Goal: Information Seeking & Learning: Learn about a topic

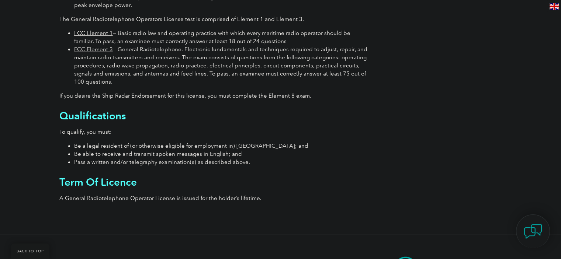
scroll to position [251, 0]
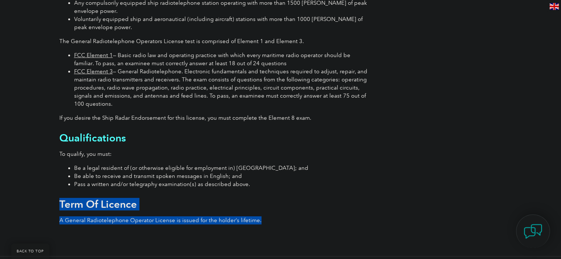
drag, startPoint x: 224, startPoint y: 215, endPoint x: 75, endPoint y: 199, distance: 149.4
click at [59, 207] on div "Important: Before you sign up for an FCC Element Exam, you must create an FCC u…" at bounding box center [214, 82] width 310 height 296
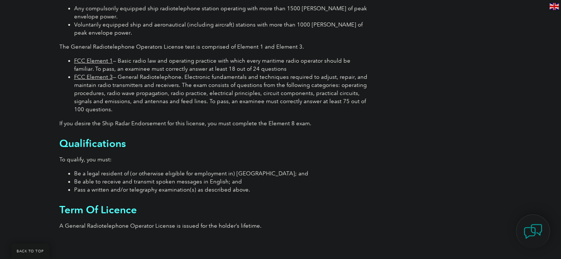
drag, startPoint x: 58, startPoint y: 173, endPoint x: 59, endPoint y: 163, distance: 10.4
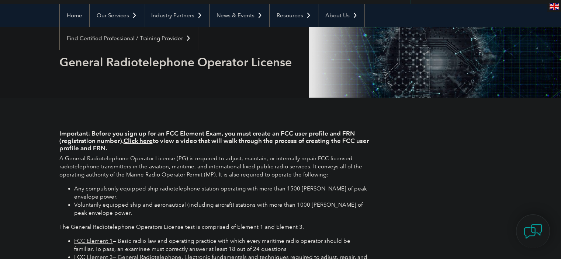
scroll to position [0, 0]
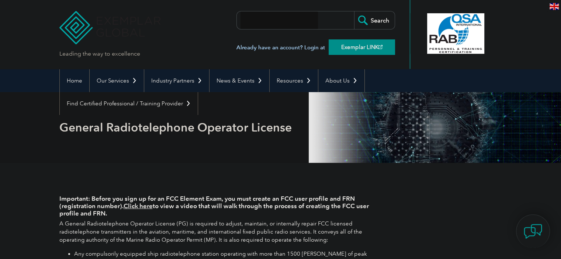
click at [373, 47] on link "Exemplar LINK" at bounding box center [361, 46] width 66 height 15
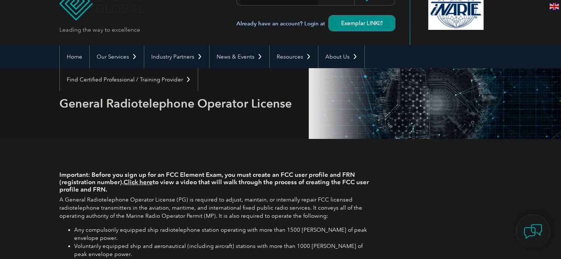
scroll to position [111, 0]
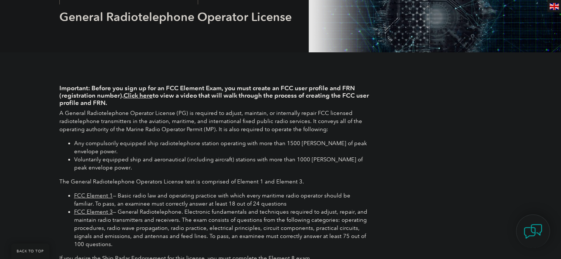
drag, startPoint x: 99, startPoint y: 88, endPoint x: 181, endPoint y: 88, distance: 82.2
click at [155, 106] on h4 "Important: Before you sign up for an FCC Element Exam, you must create an FCC u…" at bounding box center [214, 95] width 310 height 22
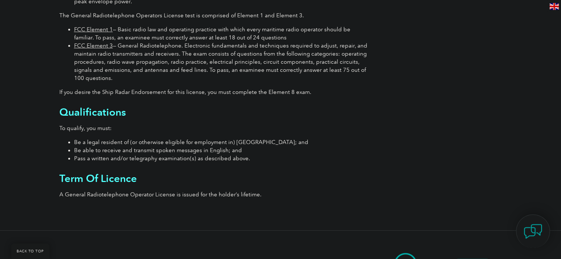
scroll to position [239, 0]
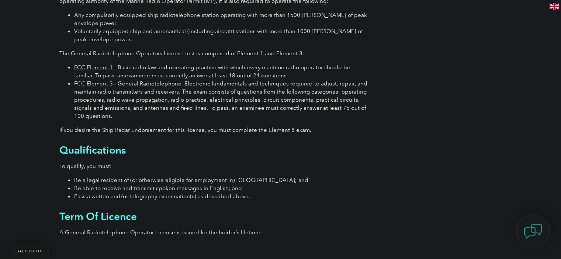
click at [99, 85] on link "FCC Element 3" at bounding box center [93, 83] width 39 height 7
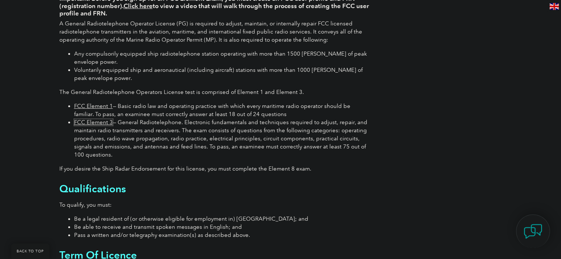
scroll to position [258, 0]
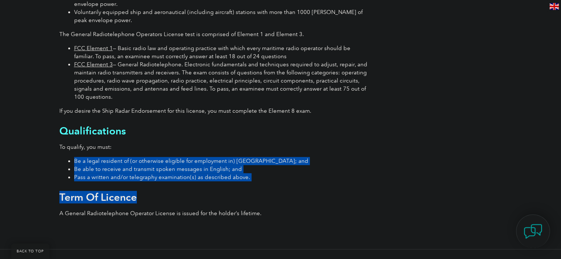
drag, startPoint x: 89, startPoint y: 161, endPoint x: 229, endPoint y: 179, distance: 140.8
click at [204, 189] on div "Important: Before you sign up for an FCC Element Exam, you must create an FCC u…" at bounding box center [214, 75] width 310 height 296
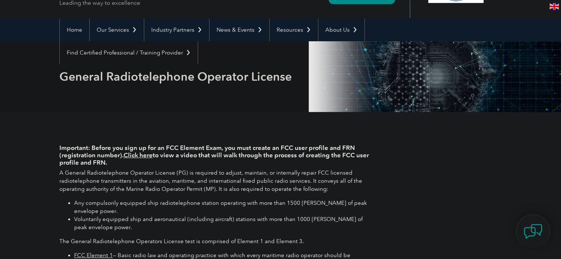
scroll to position [74, 0]
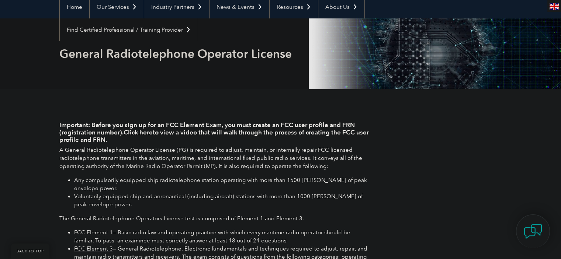
drag, startPoint x: 125, startPoint y: 128, endPoint x: 180, endPoint y: 138, distance: 55.5
click at [180, 138] on h4 "Important: Before you sign up for an FCC Element Exam, you must create an FCC u…" at bounding box center [214, 132] width 310 height 22
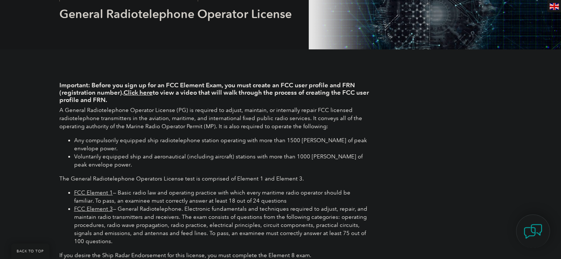
drag, startPoint x: 57, startPoint y: 116, endPoint x: 55, endPoint y: 139, distance: 22.9
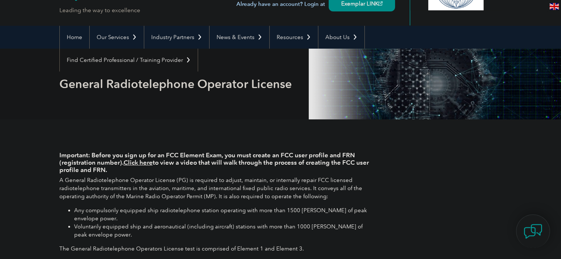
scroll to position [147, 0]
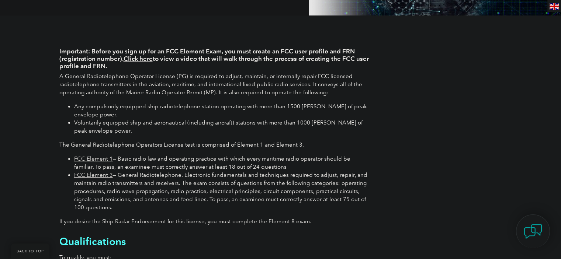
click at [87, 158] on link "FCC Element 1" at bounding box center [93, 159] width 39 height 7
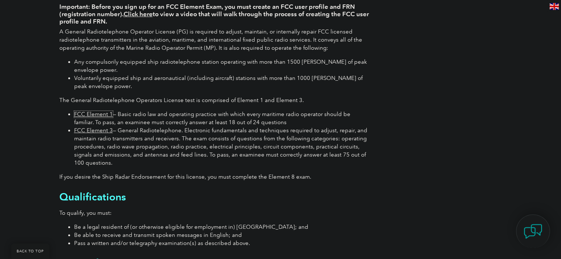
scroll to position [184, 0]
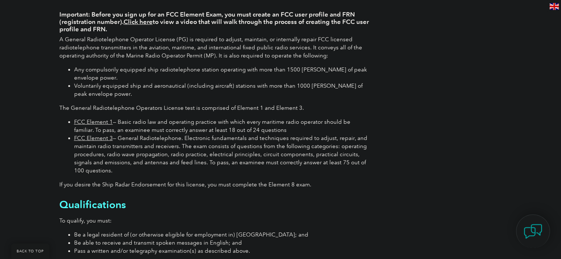
click at [101, 121] on link "FCC Element 1" at bounding box center [93, 122] width 39 height 7
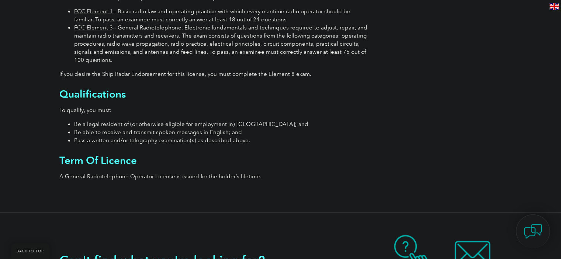
click at [345, 158] on h2 "Term Of Licence" at bounding box center [214, 160] width 310 height 12
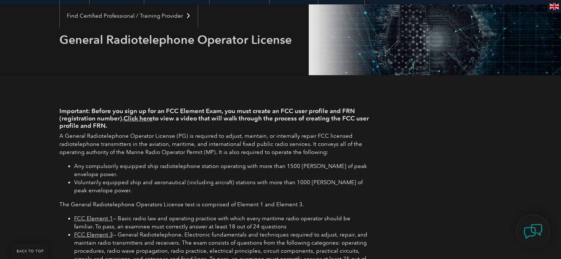
scroll to position [111, 0]
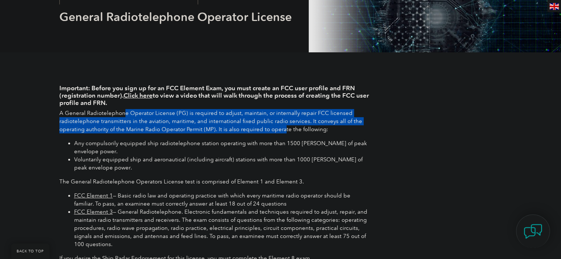
drag, startPoint x: 123, startPoint y: 110, endPoint x: 282, endPoint y: 132, distance: 161.2
click at [282, 132] on p "A General Radiotelephone Operator License (PG) is required to adjust, maintain,…" at bounding box center [214, 121] width 310 height 24
click at [83, 133] on div "Important: Before you sign up for an FCC Element Exam, you must create an FCC u…" at bounding box center [214, 222] width 310 height 296
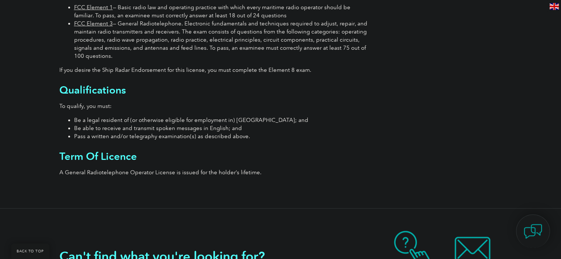
drag, startPoint x: 46, startPoint y: 118, endPoint x: 44, endPoint y: 135, distance: 17.1
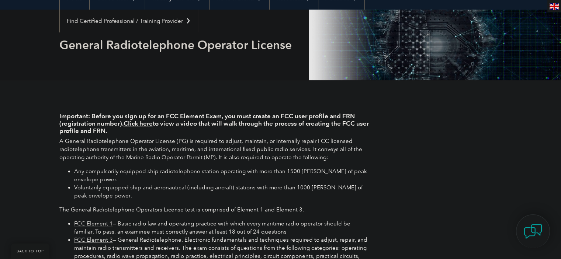
scroll to position [83, 0]
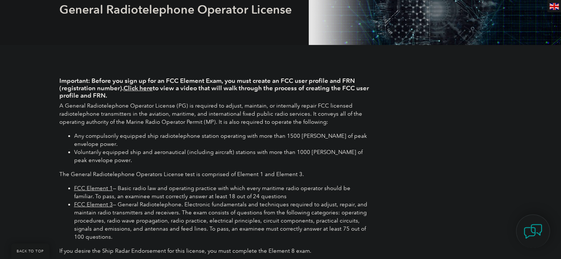
drag, startPoint x: 52, startPoint y: 150, endPoint x: 38, endPoint y: 160, distance: 17.1
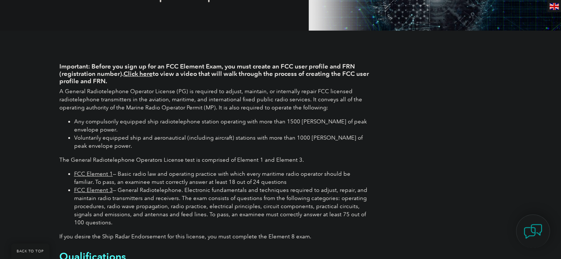
scroll to position [156, 0]
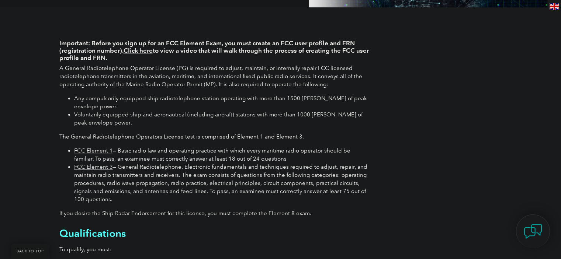
click at [98, 148] on link "FCC Element 1" at bounding box center [93, 150] width 39 height 7
click at [91, 169] on link "FCC Element 3" at bounding box center [93, 167] width 39 height 7
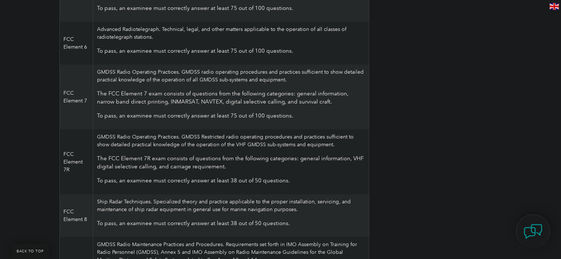
scroll to position [147, 0]
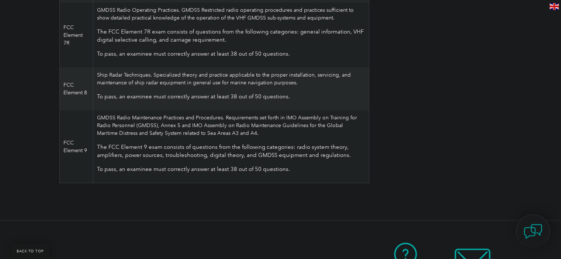
scroll to position [500, 0]
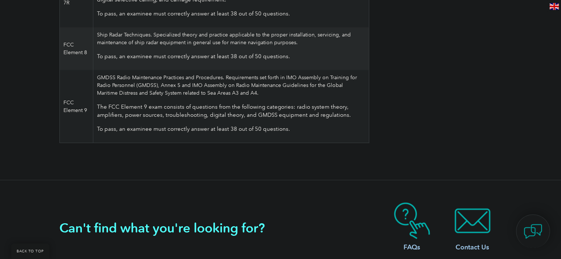
drag, startPoint x: 42, startPoint y: 85, endPoint x: 29, endPoint y: 123, distance: 39.8
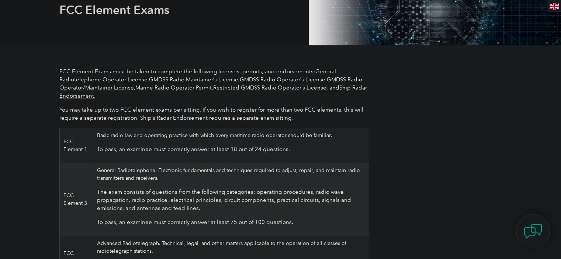
scroll to position [147, 0]
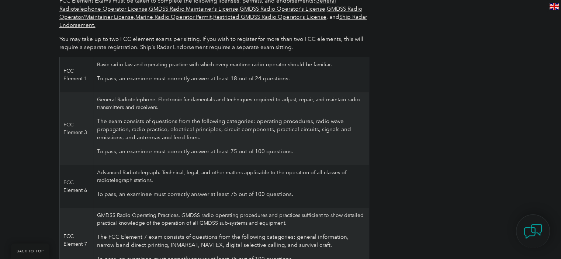
scroll to position [184, 0]
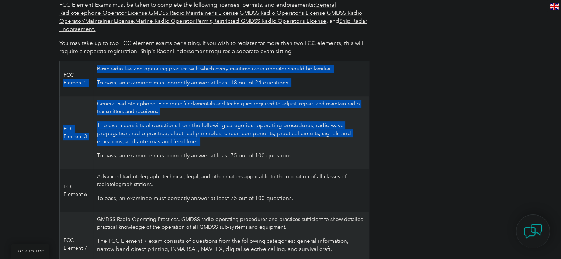
drag, startPoint x: 93, startPoint y: 66, endPoint x: 343, endPoint y: 136, distance: 259.7
click at [331, 138] on tbody "FCC Element 1 Basic radio law and operating practice with which every maritime …" at bounding box center [213, 259] width 309 height 396
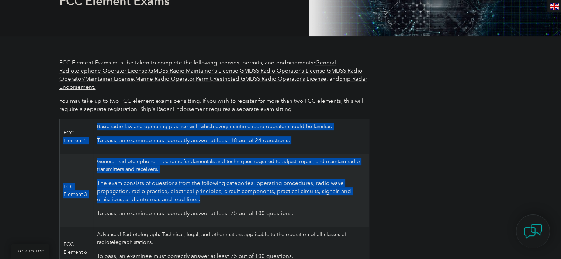
scroll to position [111, 0]
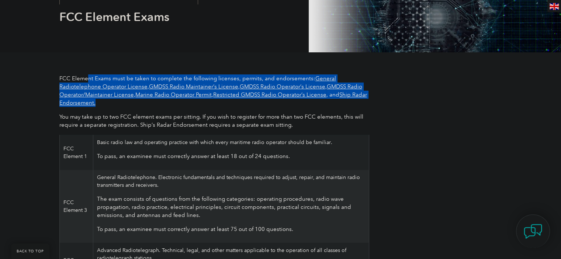
drag, startPoint x: 86, startPoint y: 76, endPoint x: 358, endPoint y: 104, distance: 273.5
click at [364, 103] on p "FCC Element Exams must be taken to complete the following licenses, permits, an…" at bounding box center [214, 90] width 310 height 32
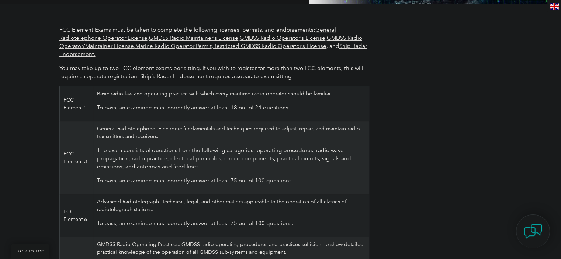
drag, startPoint x: 459, startPoint y: 86, endPoint x: 444, endPoint y: 94, distance: 17.3
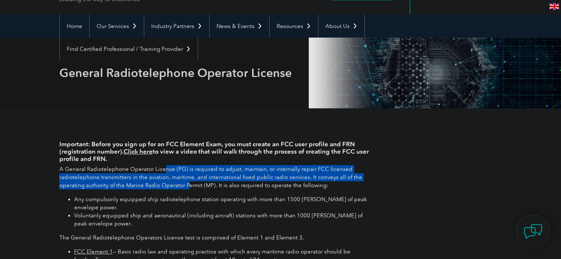
click at [191, 184] on p "A General Radiotelephone Operator License (PG) is required to adjust, maintain,…" at bounding box center [214, 177] width 310 height 24
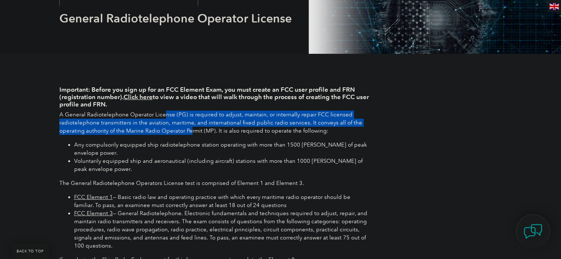
scroll to position [128, 0]
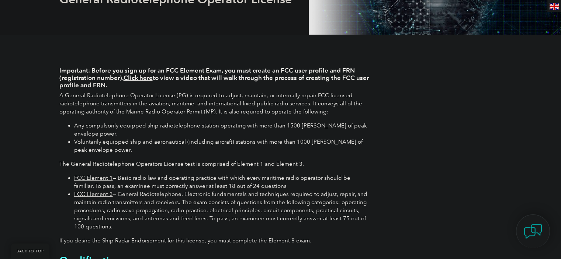
click at [227, 118] on div "Important: Before you sign up for an FCC Element Exam, you must create an FCC u…" at bounding box center [214, 205] width 310 height 296
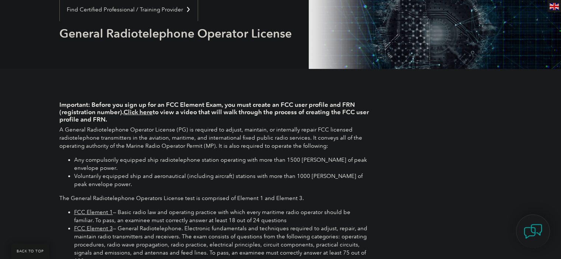
scroll to position [91, 0]
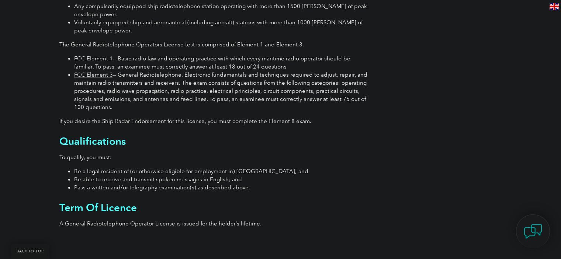
drag, startPoint x: 394, startPoint y: 131, endPoint x: 392, endPoint y: 138, distance: 7.6
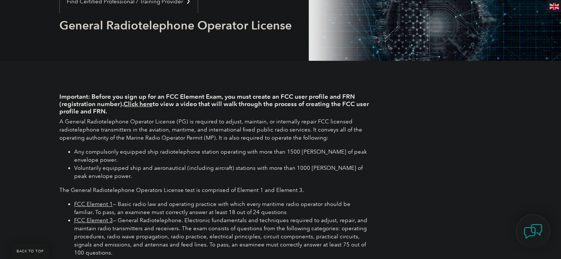
scroll to position [100, 0]
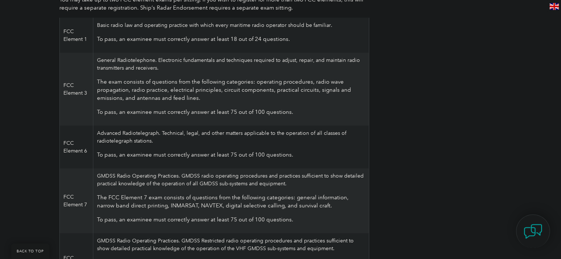
scroll to position [221, 0]
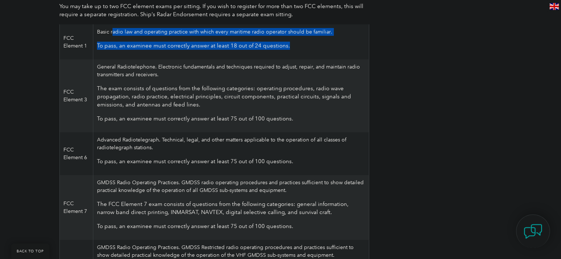
drag, startPoint x: 292, startPoint y: 45, endPoint x: 109, endPoint y: 41, distance: 182.2
click at [112, 32] on td "Basic radio law and operating practice with which every maritime radio operator…" at bounding box center [230, 41] width 275 height 35
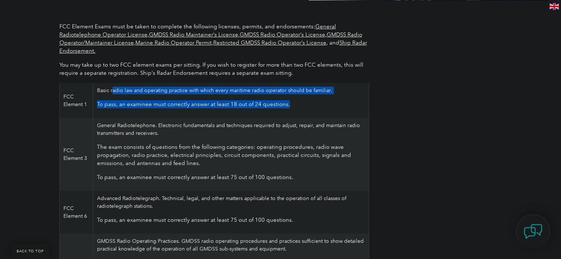
scroll to position [147, 0]
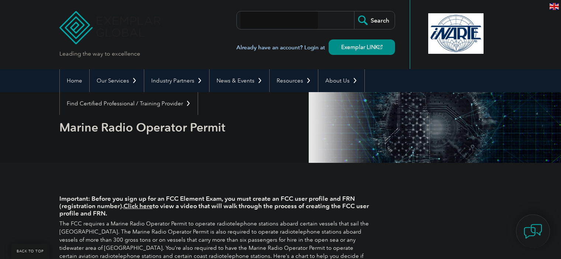
scroll to position [87, 0]
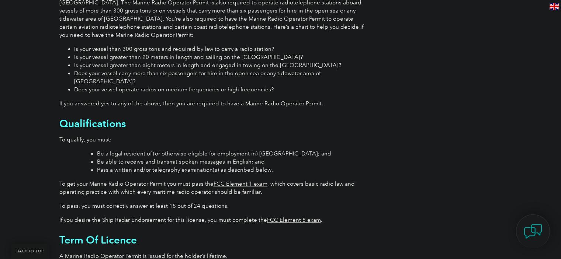
drag, startPoint x: 237, startPoint y: 94, endPoint x: 226, endPoint y: 118, distance: 27.0
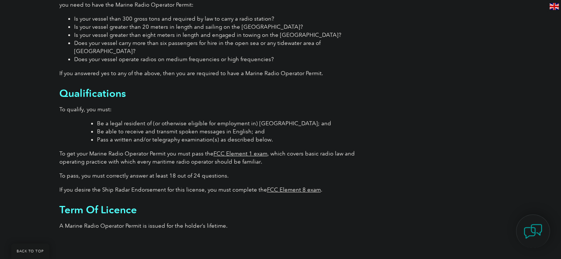
scroll to position [229, 0]
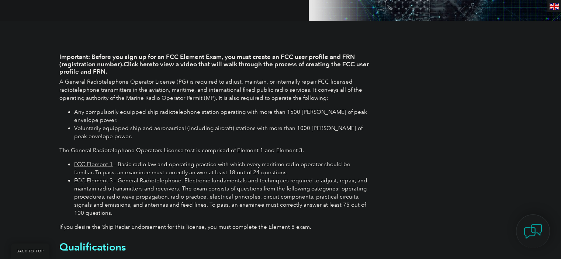
scroll to position [165, 0]
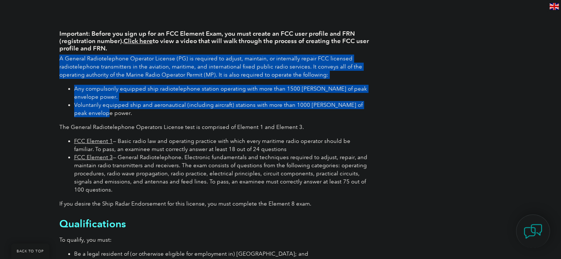
drag, startPoint x: 64, startPoint y: 66, endPoint x: 267, endPoint y: 114, distance: 208.8
click at [267, 114] on div "Important: Before you sign up for an FCC Element Exam, you must create an FCC u…" at bounding box center [214, 168] width 310 height 296
